Goal: Connect with others: Establish contact or relationships with other users

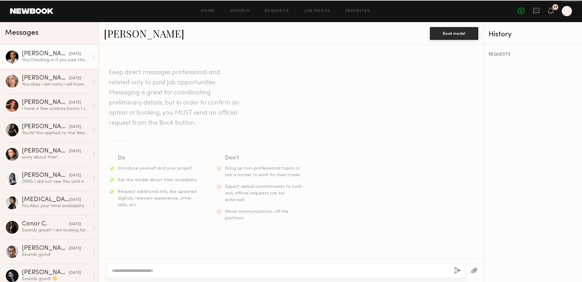
scroll to position [197, 0]
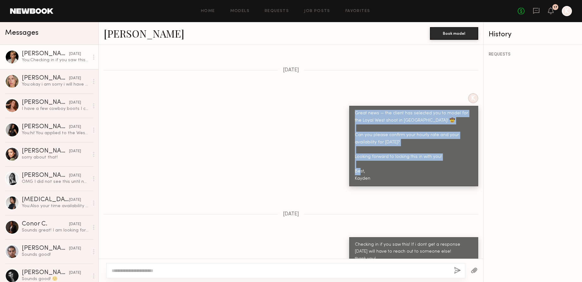
drag, startPoint x: 364, startPoint y: 163, endPoint x: 348, endPoint y: 102, distance: 63.1
click at [348, 102] on div "K Great news — the client has selected you to model for the Loyal West shoot in…" at bounding box center [291, 139] width 385 height 93
copy div "Great news — the client has selected you to model for the Loyal West shoot in N…"
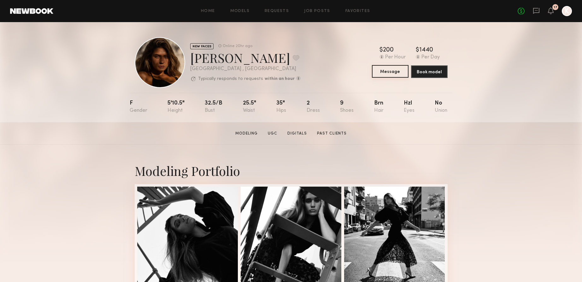
click at [390, 70] on button "Message" at bounding box center [390, 71] width 37 height 13
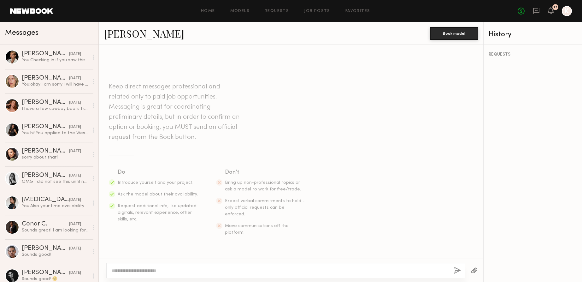
click at [159, 271] on textarea at bounding box center [280, 270] width 337 height 6
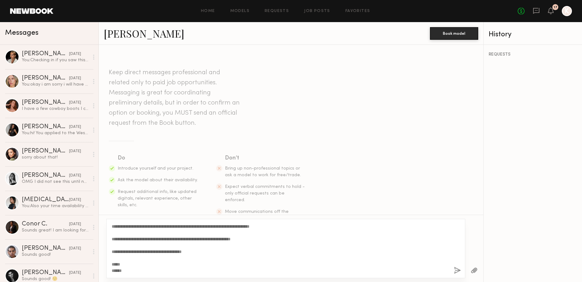
type textarea "**********"
click at [459, 270] on button "button" at bounding box center [457, 271] width 7 height 8
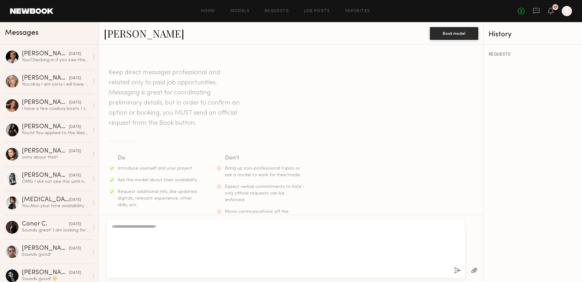
scroll to position [117, 0]
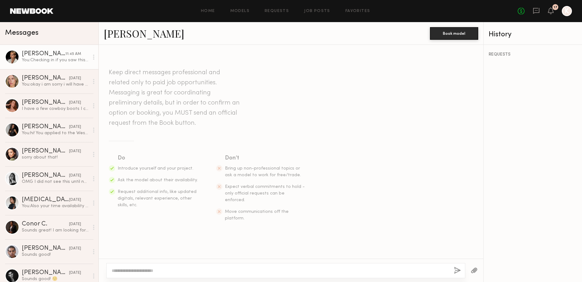
scroll to position [245, 0]
